Goal: Check status: Check status

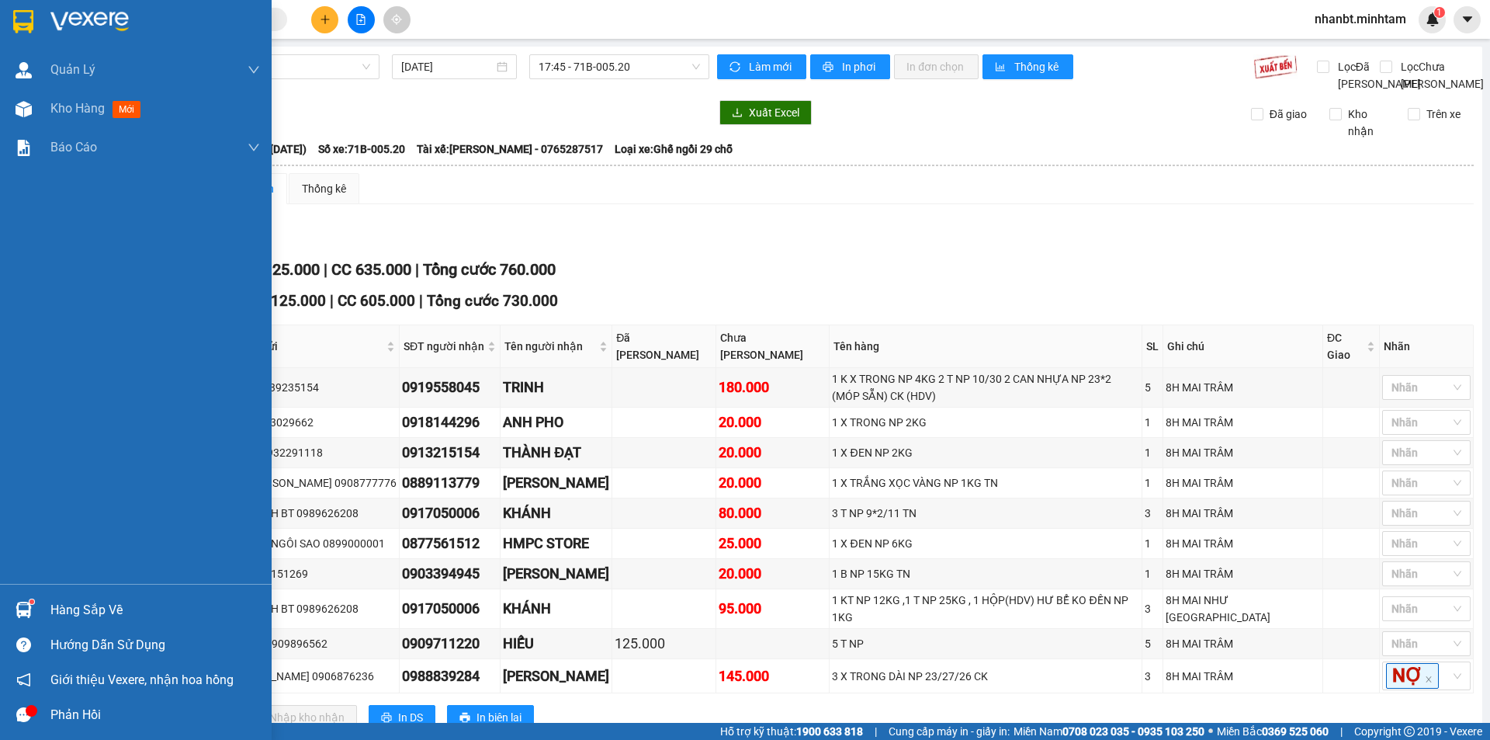
click at [16, 30] on img at bounding box center [23, 21] width 20 height 23
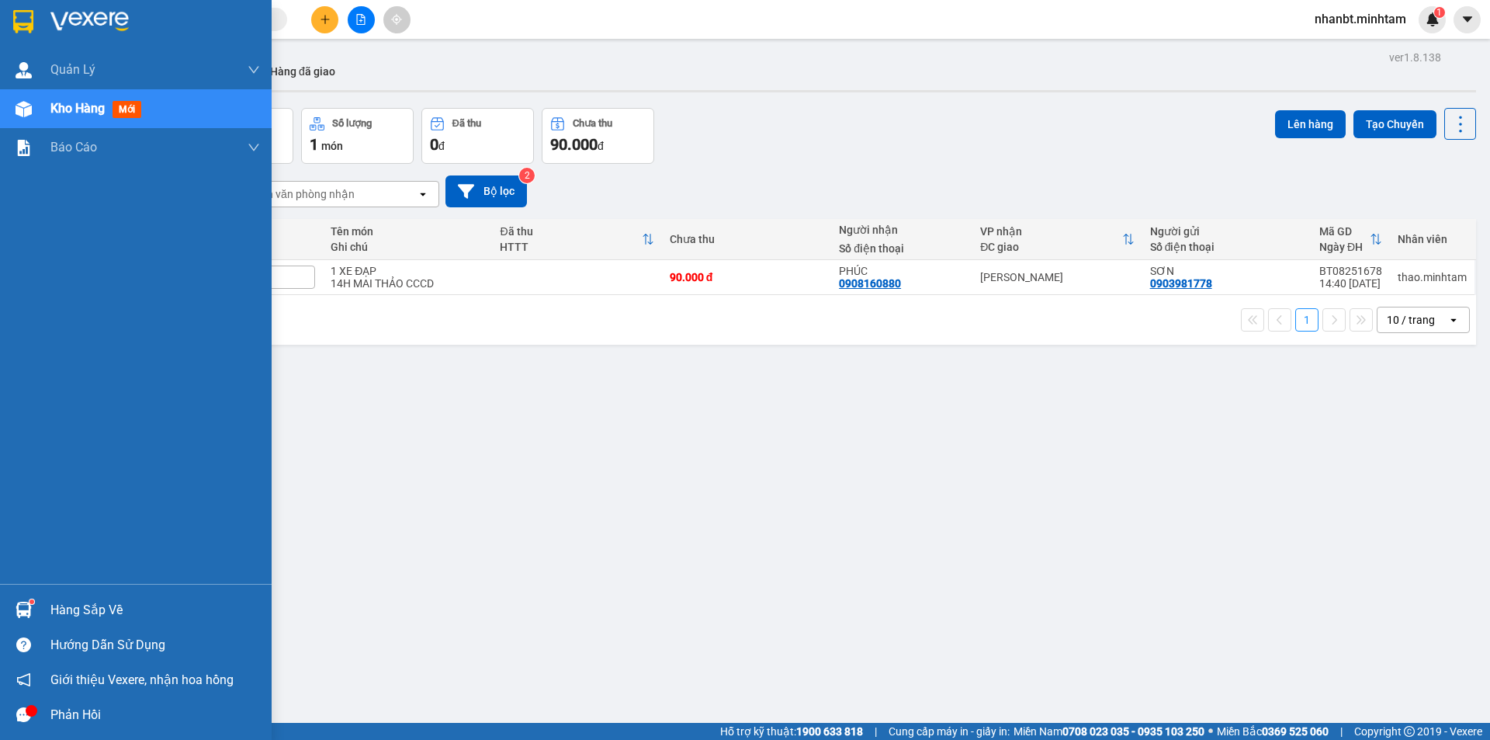
click at [18, 611] on img at bounding box center [24, 609] width 16 height 16
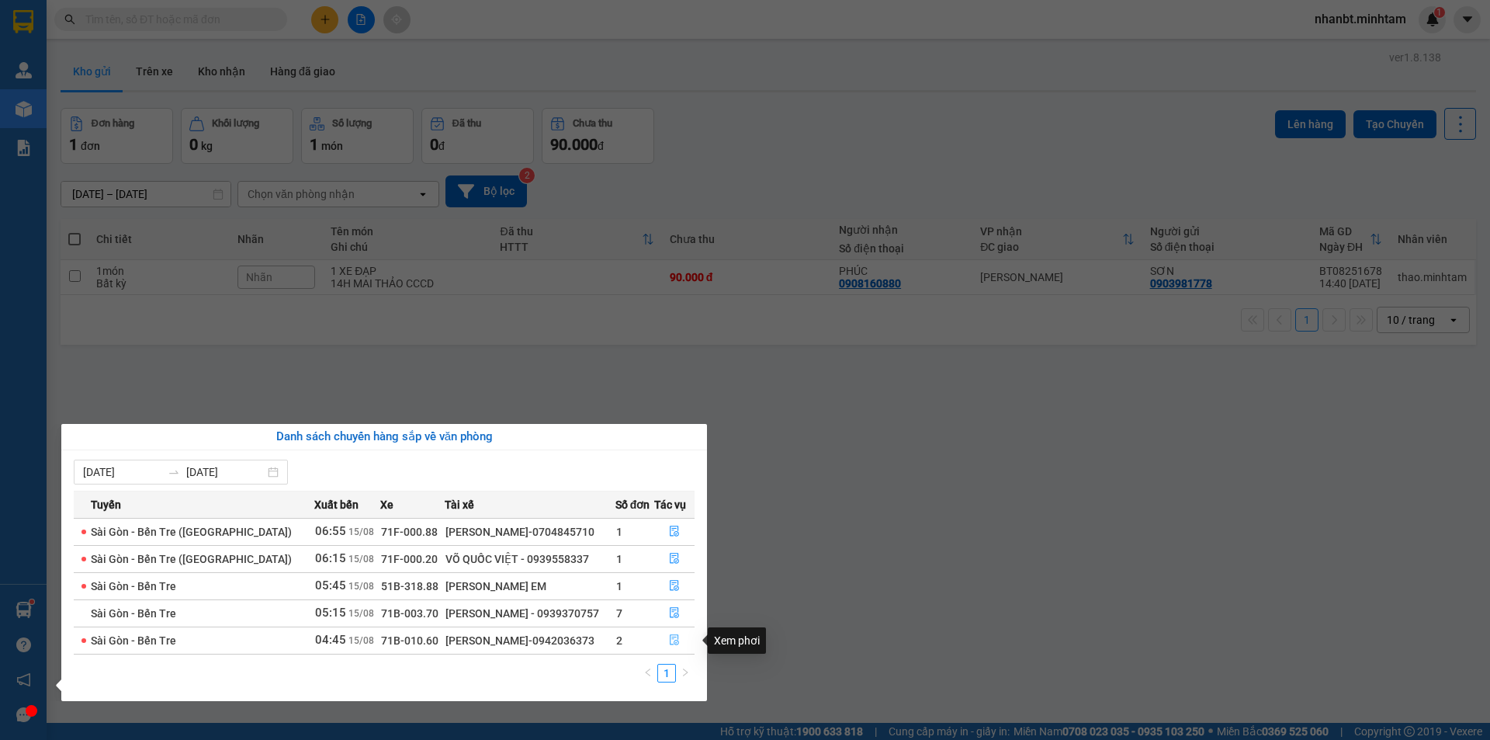
click at [669, 638] on icon "file-done" at bounding box center [674, 639] width 11 height 11
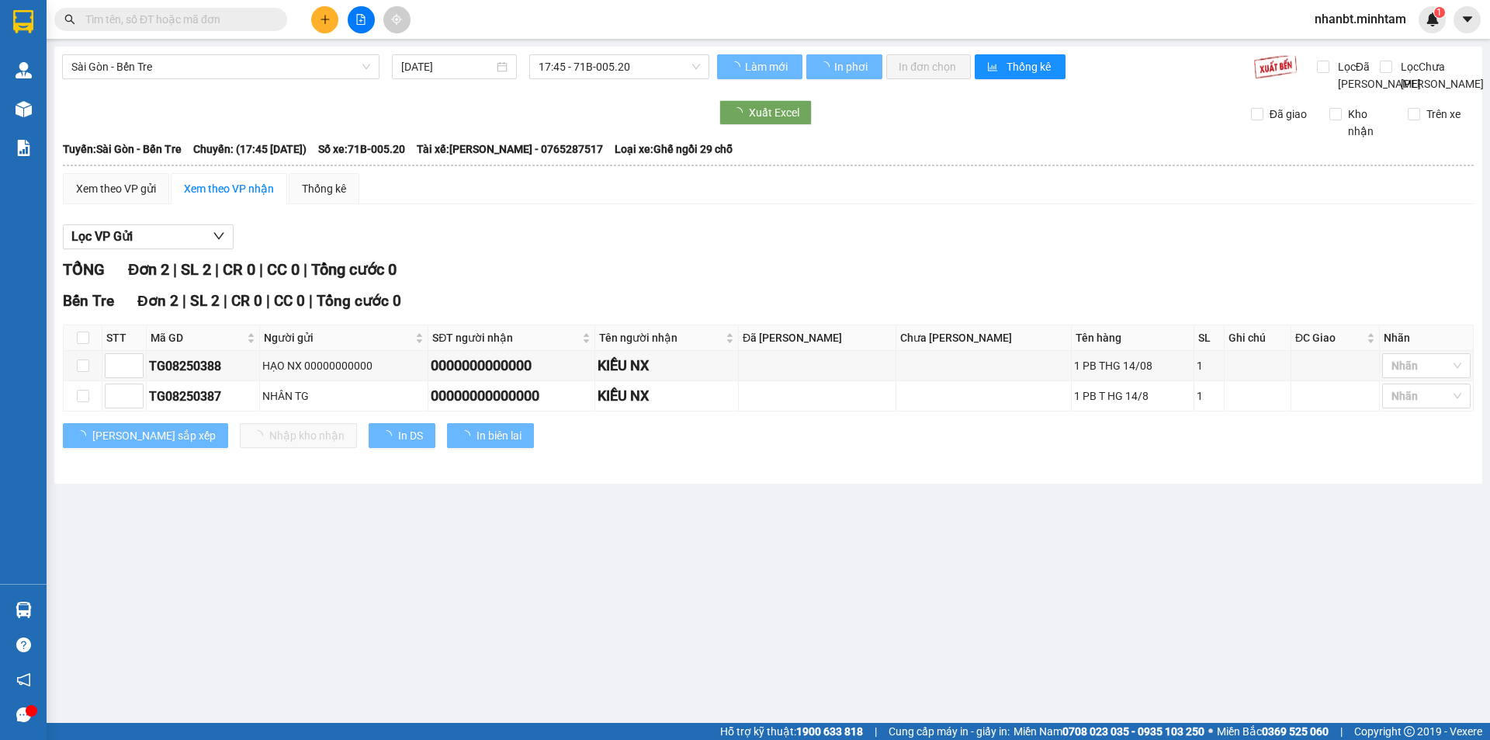
type input "[DATE]"
